Goal: Use online tool/utility: Utilize a website feature to perform a specific function

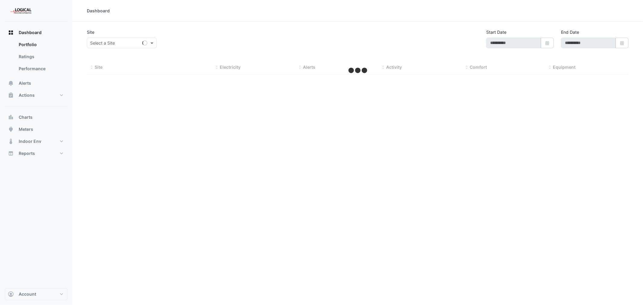
type input "**********"
select select "***"
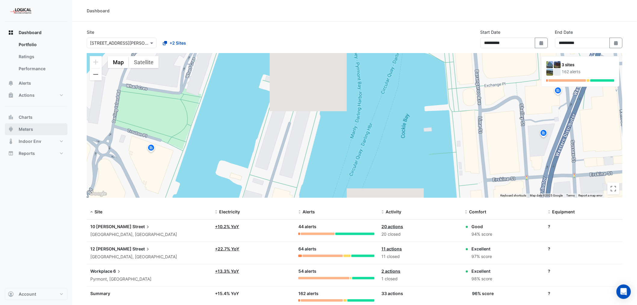
click at [26, 128] on span "Meters" at bounding box center [26, 129] width 14 height 6
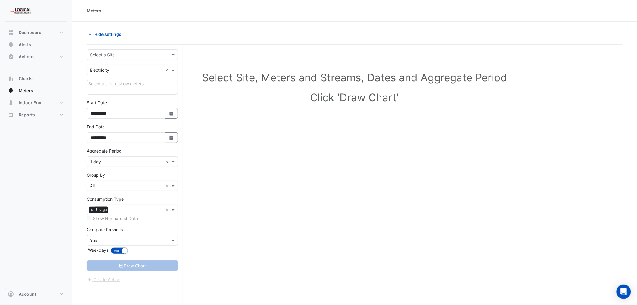
click at [116, 53] on input "text" at bounding box center [126, 55] width 73 height 6
click at [114, 67] on span "[STREET_ADDRESS][PERSON_NAME]" at bounding box center [128, 67] width 73 height 5
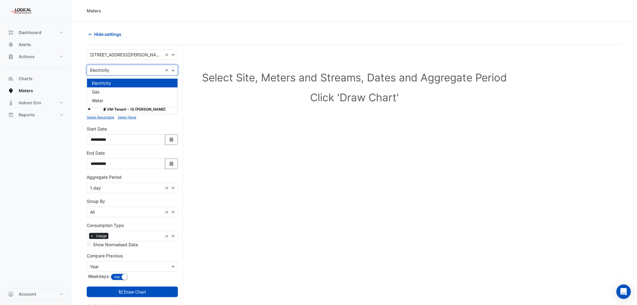
click at [127, 66] on div "Utility Type × Electricity ×" at bounding box center [132, 70] width 91 height 11
click at [211, 106] on div "Select Site, Meters and Streams, Dates and Aggregate Period Click 'Draw Chart'" at bounding box center [355, 88] width 536 height 73
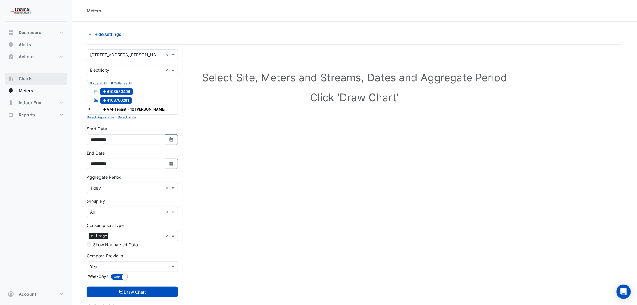
click at [23, 74] on button "Charts" at bounding box center [36, 79] width 63 height 12
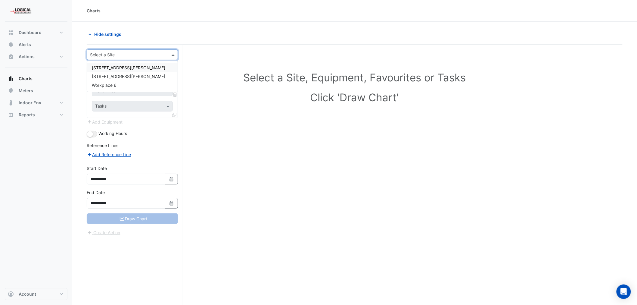
click at [99, 55] on input "text" at bounding box center [126, 55] width 73 height 6
click at [107, 67] on span "[STREET_ADDRESS][PERSON_NAME]" at bounding box center [128, 67] width 73 height 5
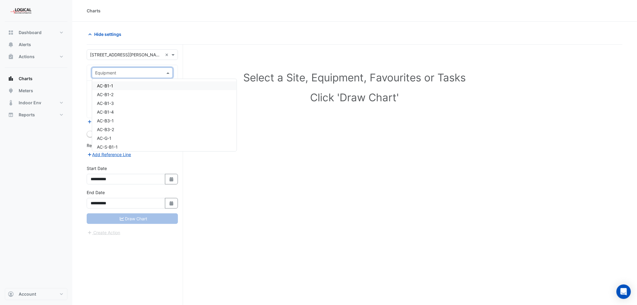
click at [156, 70] on input "text" at bounding box center [126, 73] width 62 height 6
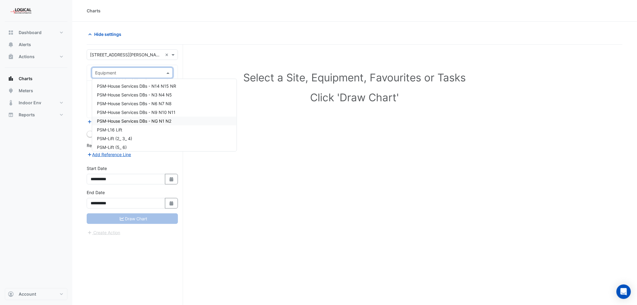
scroll to position [821, 0]
click at [143, 129] on span "PSM-Essential House Services - MSB1" at bounding box center [134, 129] width 75 height 5
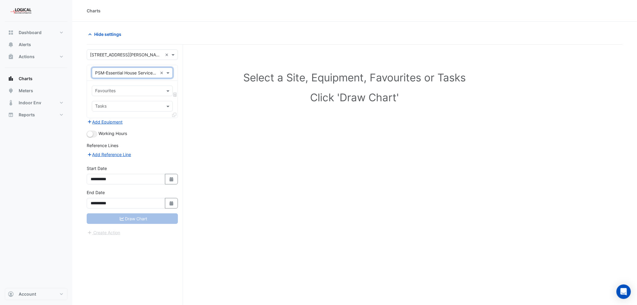
click at [133, 90] on input "text" at bounding box center [128, 91] width 67 height 6
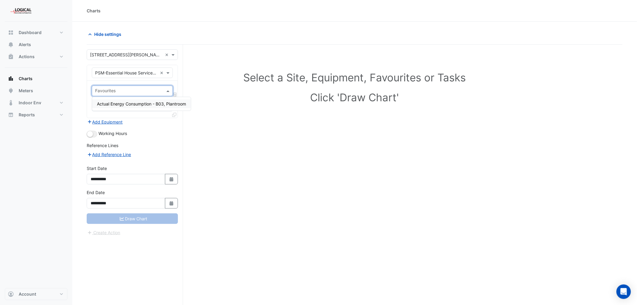
click at [208, 92] on h1 "Click 'Draw Chart'" at bounding box center [355, 97] width 510 height 13
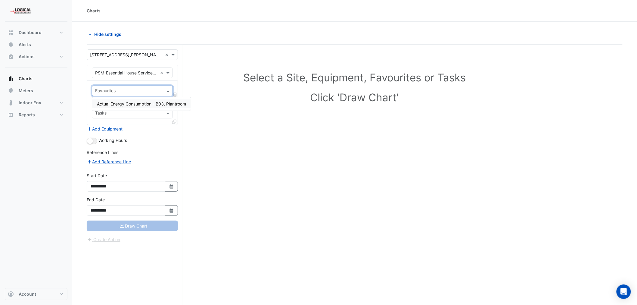
click at [121, 90] on input "text" at bounding box center [128, 91] width 67 height 6
click at [120, 103] on span "Actual Energy Consumption - B03, Plantroom" at bounding box center [141, 103] width 89 height 5
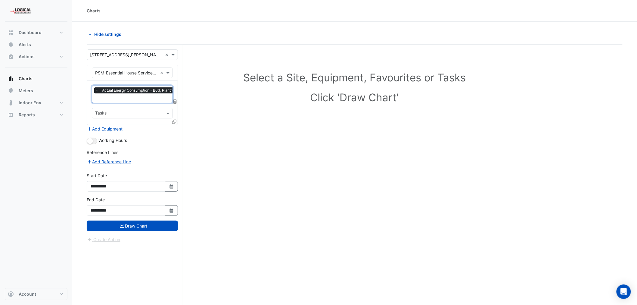
click at [115, 111] on input "text" at bounding box center [128, 114] width 67 height 6
click at [221, 141] on div "Select a Site, Equipment, Favourites or Tasks Click 'Draw Chart'" at bounding box center [355, 186] width 536 height 283
click at [101, 127] on button "Add Equipment" at bounding box center [105, 128] width 36 height 7
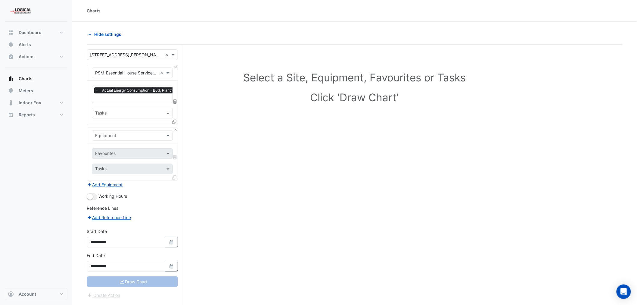
click at [120, 134] on input "text" at bounding box center [126, 136] width 62 height 6
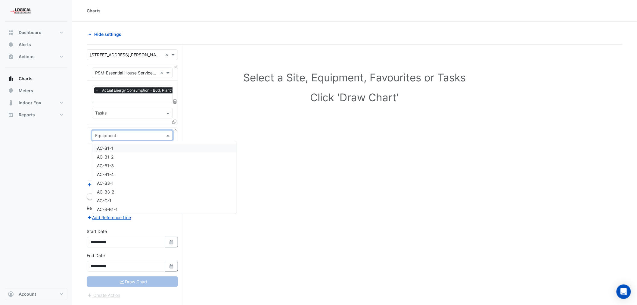
click at [213, 113] on div "Select a Site, Equipment, Favourites or Tasks Click 'Draw Chart'" at bounding box center [354, 88] width 529 height 73
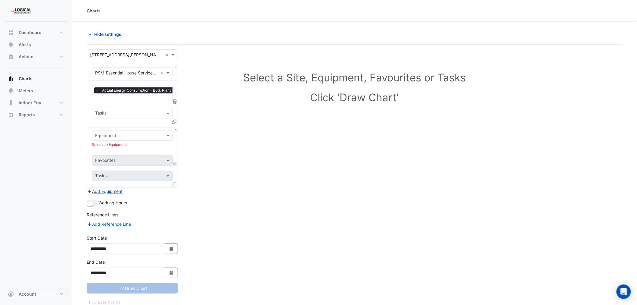
click at [115, 133] on input "text" at bounding box center [126, 136] width 62 height 6
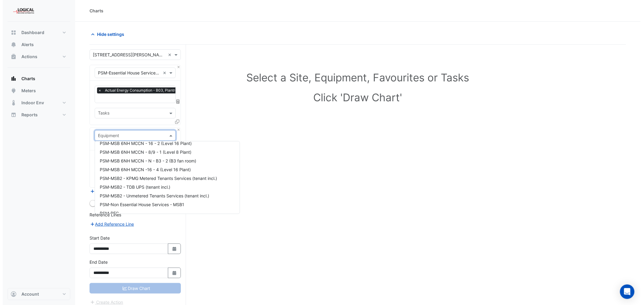
scroll to position [1075, 0]
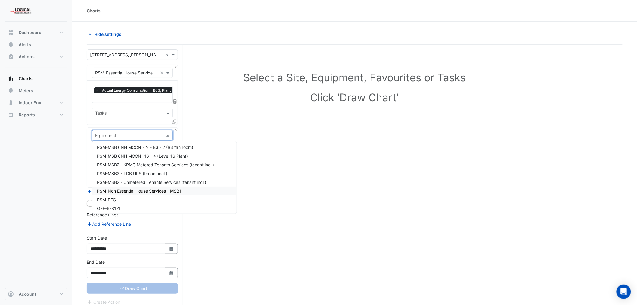
click at [148, 190] on span "PSM-Non Essential House Services - MSB1" at bounding box center [139, 190] width 84 height 5
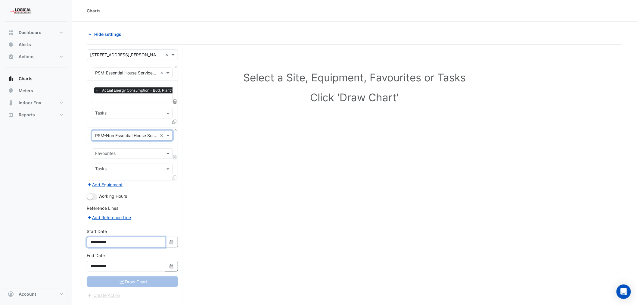
click at [126, 241] on input "**********" at bounding box center [126, 242] width 79 height 11
click at [118, 152] on input "text" at bounding box center [128, 154] width 67 height 6
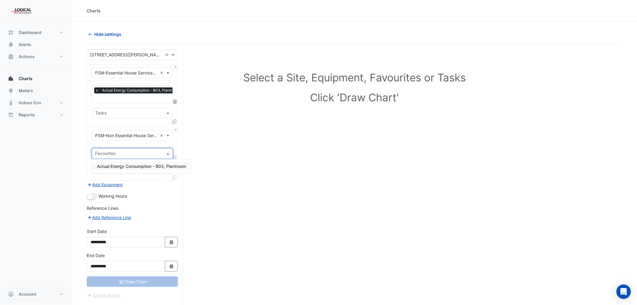
click at [124, 165] on span "Actual Energy Consumption - B03, Plantroom" at bounding box center [141, 166] width 89 height 5
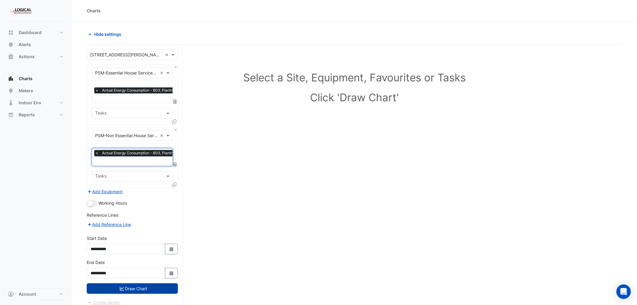
click at [137, 285] on button "Draw Chart" at bounding box center [132, 288] width 91 height 11
